Goal: Information Seeking & Learning: Learn about a topic

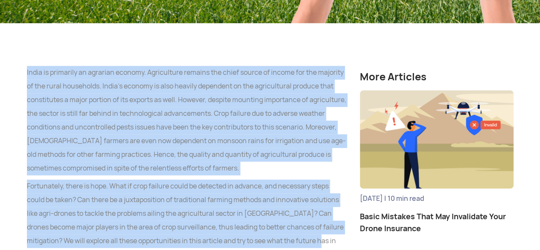
drag, startPoint x: 27, startPoint y: 42, endPoint x: 315, endPoint y: 210, distance: 333.1
copy div "Lorem ip dolorsita co adipisci elitsed. Doeiusmodte incidid utl etdol magnaa en…"
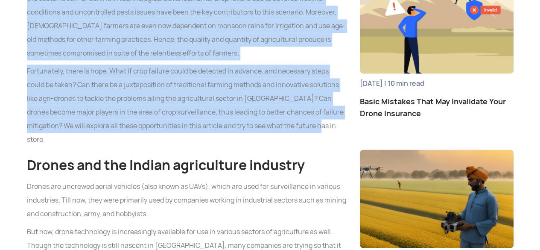
scroll to position [643, 0]
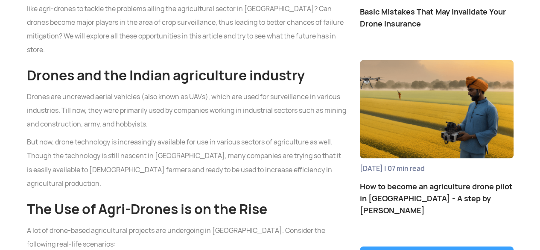
click at [181, 223] on p "A lot of drone-based agricultural projects are undergoing in [GEOGRAPHIC_DATA].…" at bounding box center [187, 236] width 320 height 27
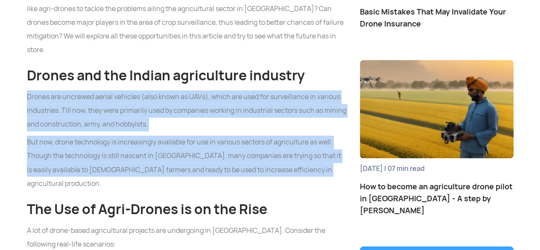
drag, startPoint x: 27, startPoint y: 51, endPoint x: 307, endPoint y: 123, distance: 289.8
copy div "Drones are uncrewed aerial vehicles (also known as UAVs), which are used for su…"
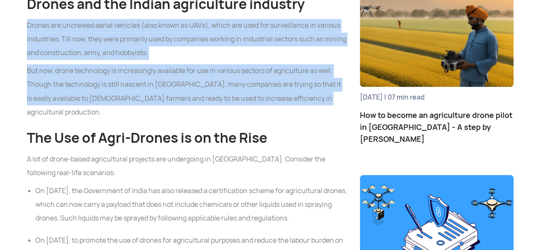
scroll to position [715, 0]
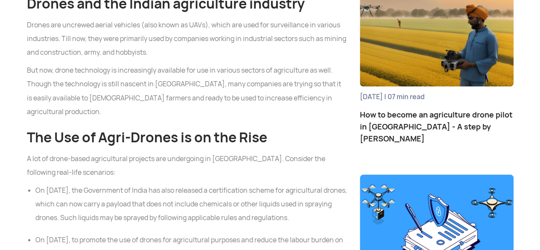
click at [174, 183] on li "On [DATE], the Government of India has also released a certification scheme for…" at bounding box center [191, 203] width 312 height 41
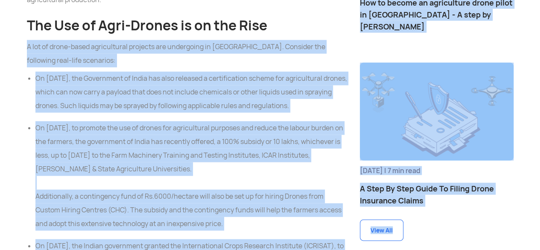
scroll to position [1018, 0]
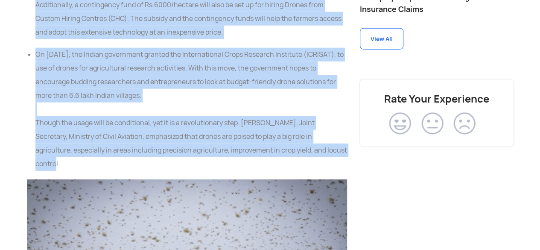
drag, startPoint x: 27, startPoint y: 82, endPoint x: 339, endPoint y: 94, distance: 312.3
copy div "A lot of drone-based agricultural projects are undergoing in [GEOGRAPHIC_DATA].…"
